Goal: Task Accomplishment & Management: Use online tool/utility

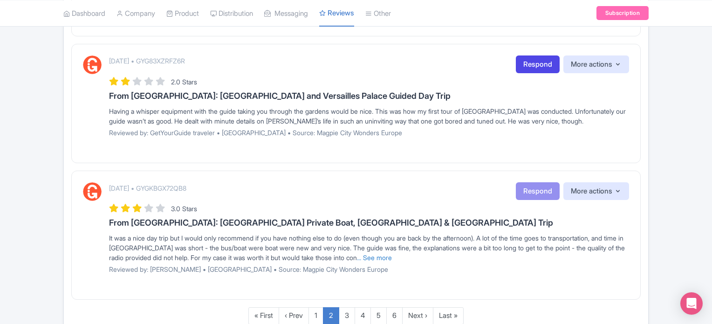
scroll to position [1254, 0]
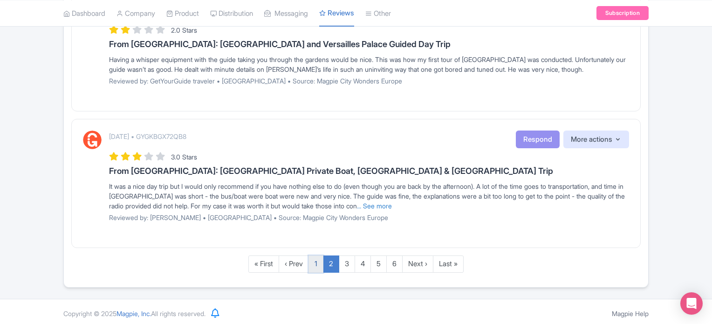
click at [315, 260] on link "1" at bounding box center [315, 263] width 15 height 17
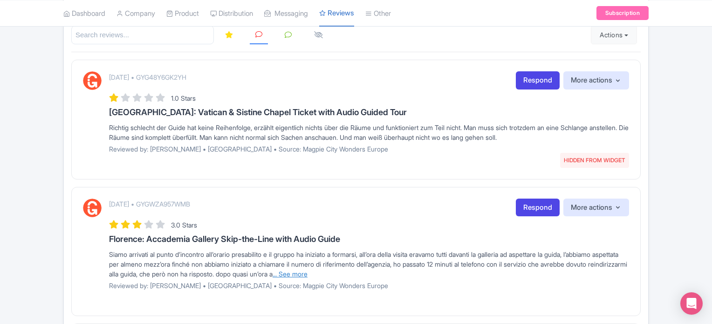
scroll to position [0, 0]
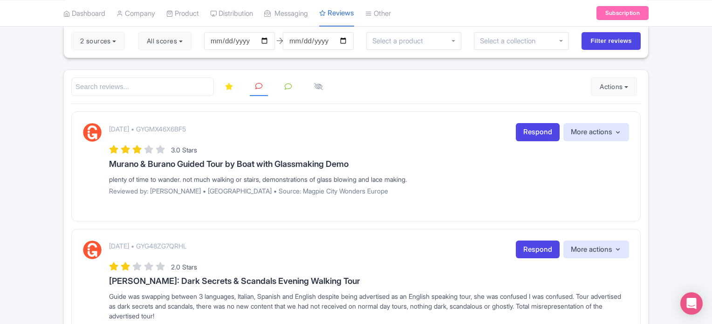
scroll to position [47, 0]
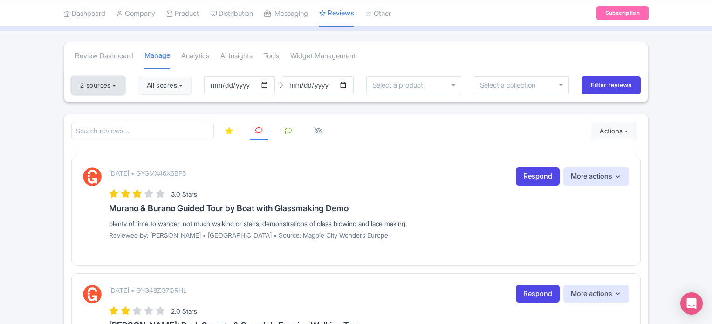
click at [120, 87] on button "2 sources" at bounding box center [98, 85] width 54 height 19
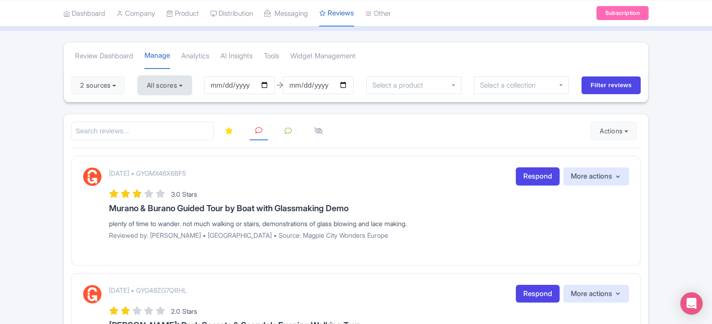
click at [191, 82] on button "All scores" at bounding box center [165, 85] width 54 height 19
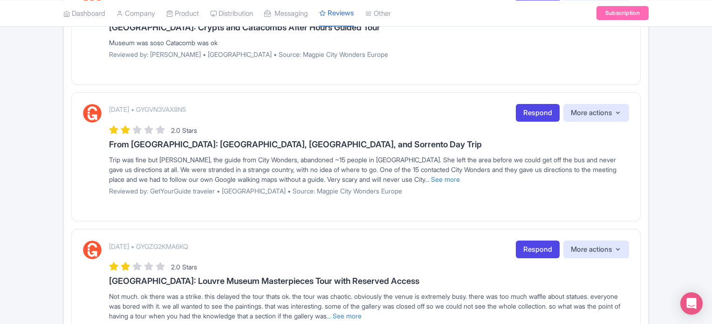
scroll to position [1028, 0]
